Goal: Find specific page/section: Find specific page/section

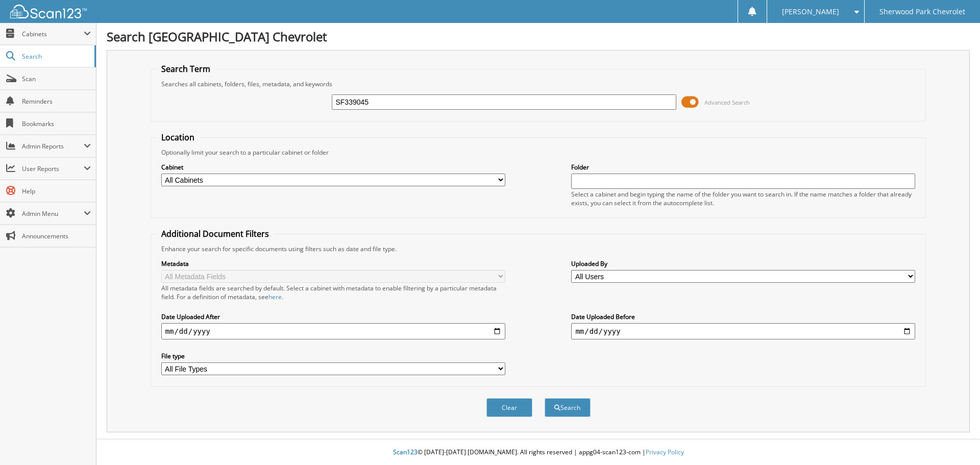
type input "SF339045"
click at [544, 398] on button "Search" at bounding box center [567, 407] width 46 height 19
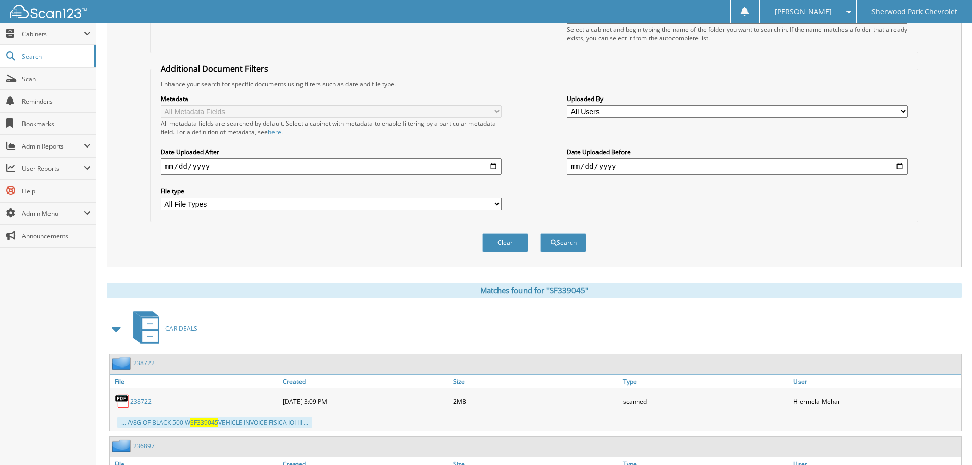
scroll to position [306, 0]
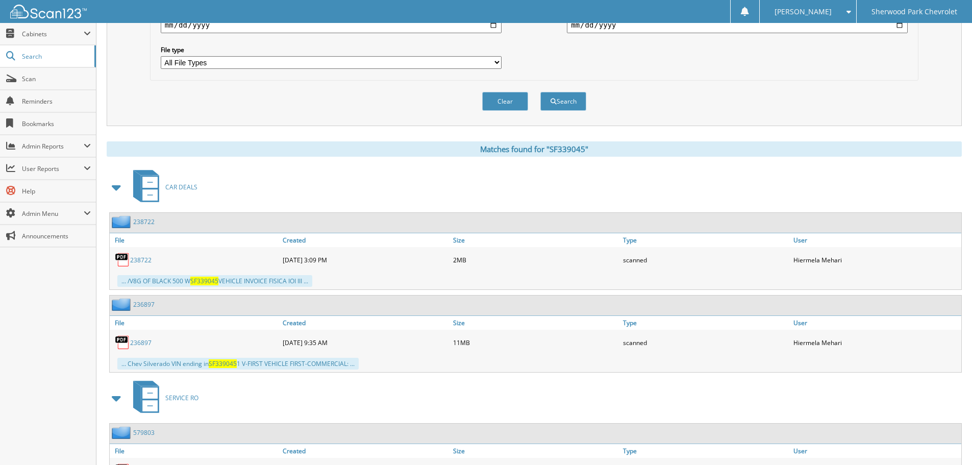
click at [146, 259] on link "238722" at bounding box center [140, 260] width 21 height 9
click at [141, 342] on link "236897" at bounding box center [140, 342] width 21 height 9
click at [137, 344] on link "236897" at bounding box center [140, 342] width 21 height 9
click at [140, 344] on link "236897" at bounding box center [140, 342] width 21 height 9
click at [145, 341] on link "236897" at bounding box center [140, 342] width 21 height 9
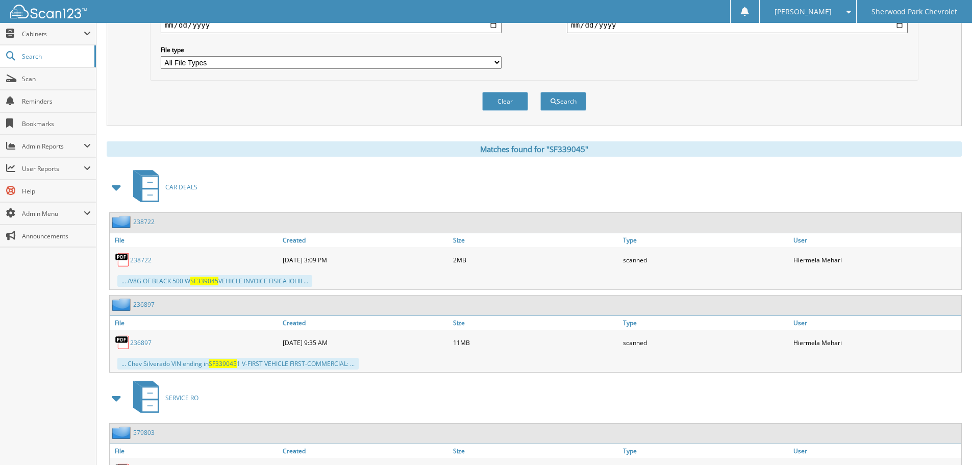
click at [153, 305] on link "236897" at bounding box center [143, 304] width 21 height 9
